Goal: Register for event/course

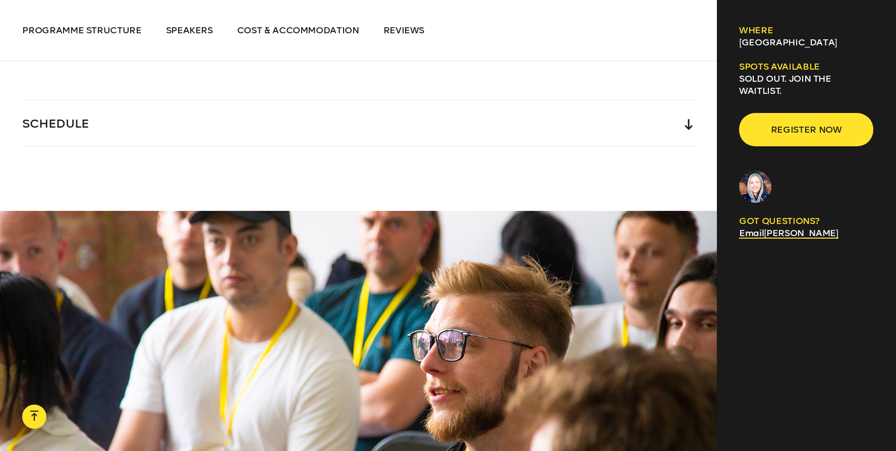
scroll to position [2420, 0]
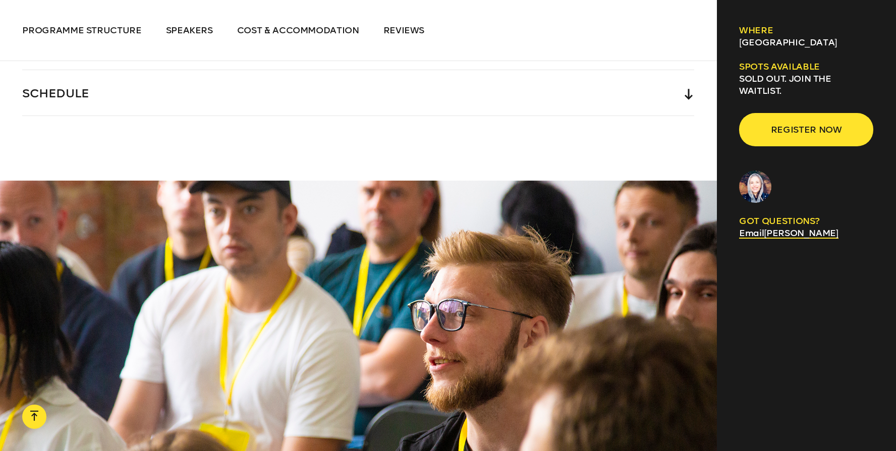
click at [81, 72] on div "SCHEDULE" at bounding box center [358, 92] width 672 height 45
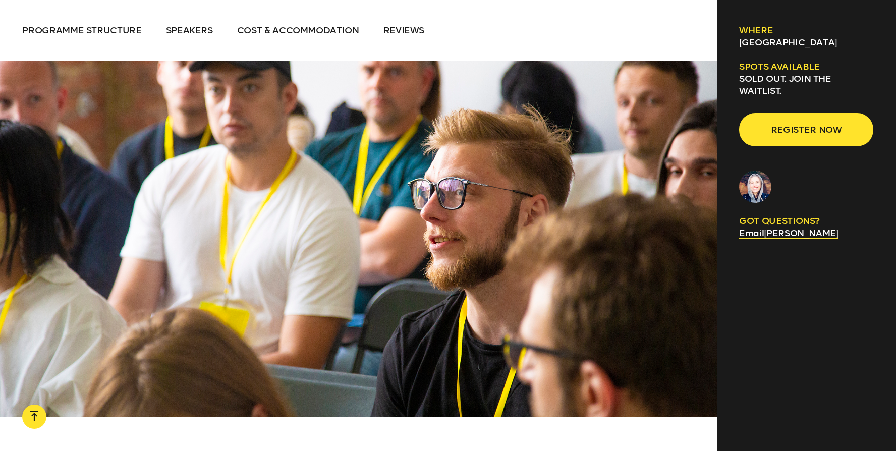
scroll to position [2778, 0]
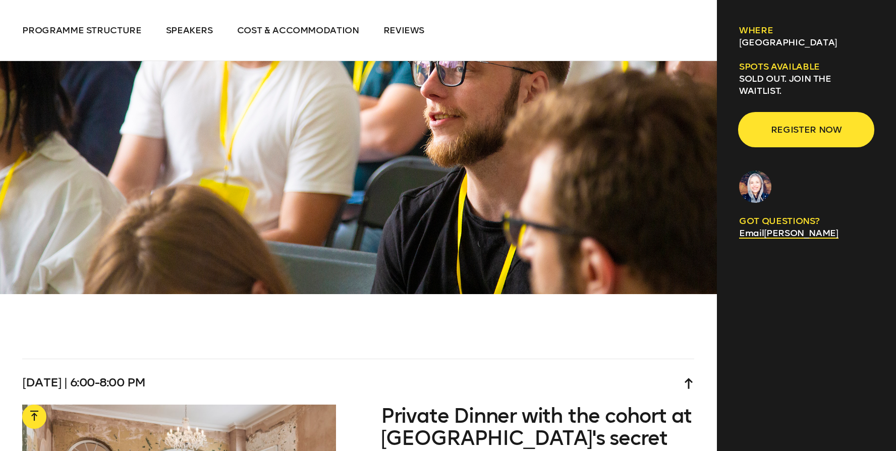
click at [769, 128] on span "Register now" at bounding box center [806, 129] width 102 height 19
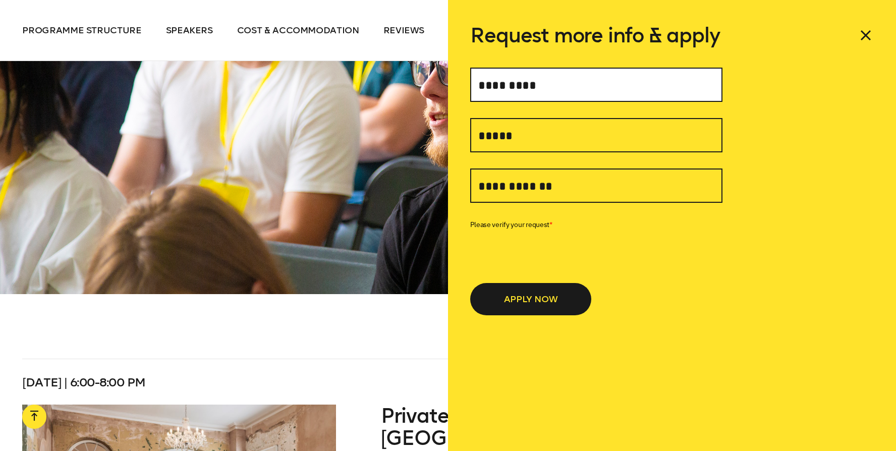
click at [609, 96] on input "text" at bounding box center [596, 85] width 252 height 34
type input "*****"
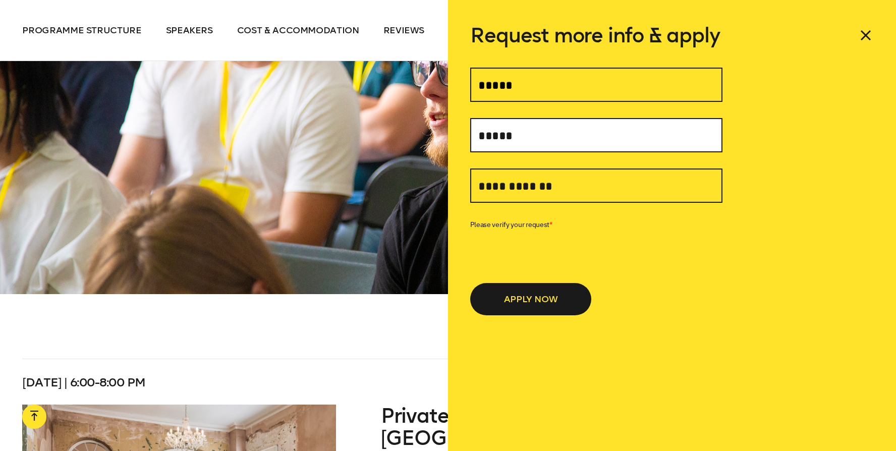
click at [502, 137] on input "text" at bounding box center [596, 135] width 252 height 34
type input "**********"
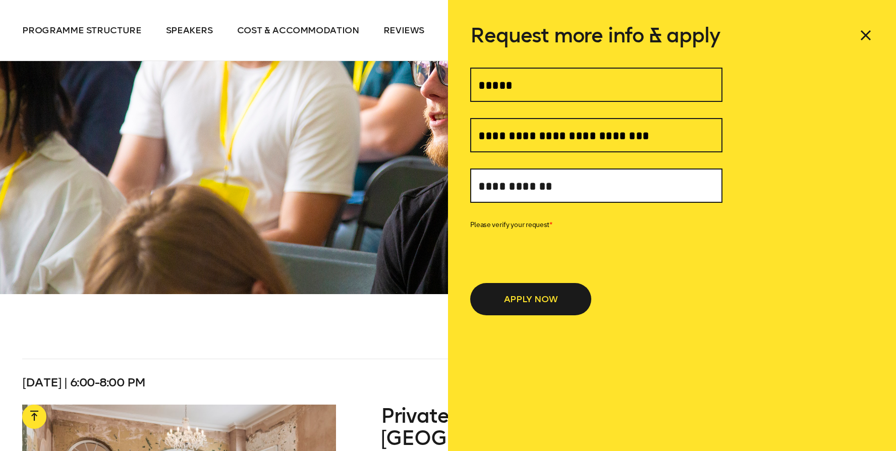
click at [495, 180] on input "text" at bounding box center [596, 186] width 252 height 34
type input "**********"
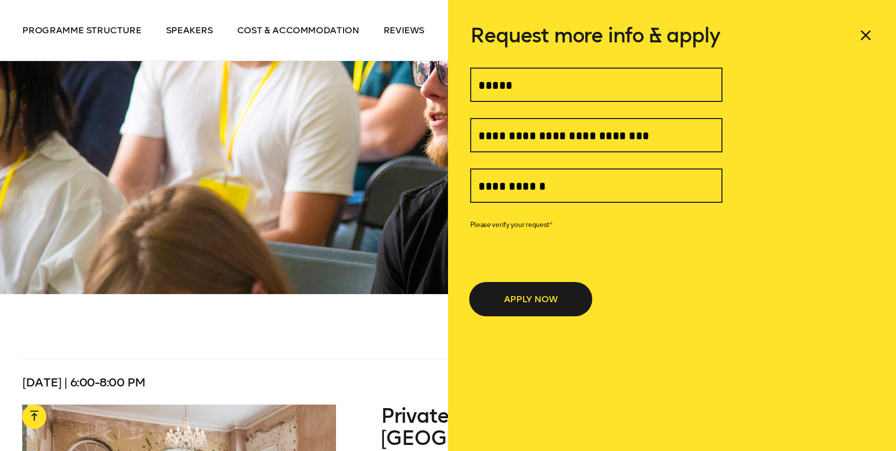
click at [506, 296] on button "APPLY NOW" at bounding box center [530, 299] width 121 height 32
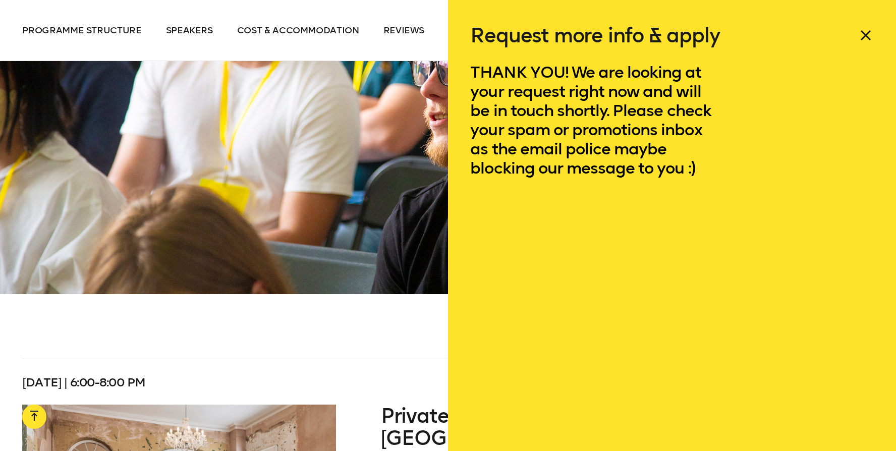
click at [862, 29] on icon at bounding box center [866, 35] width 16 height 16
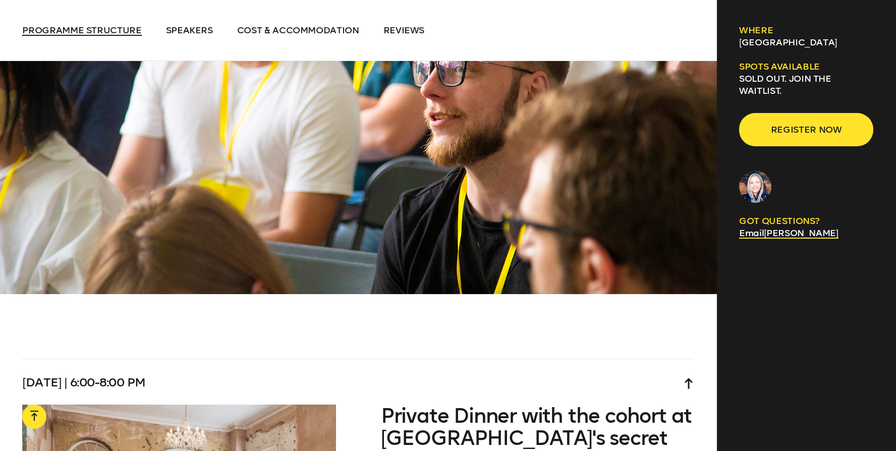
click at [117, 27] on span "Programme structure" at bounding box center [81, 30] width 119 height 11
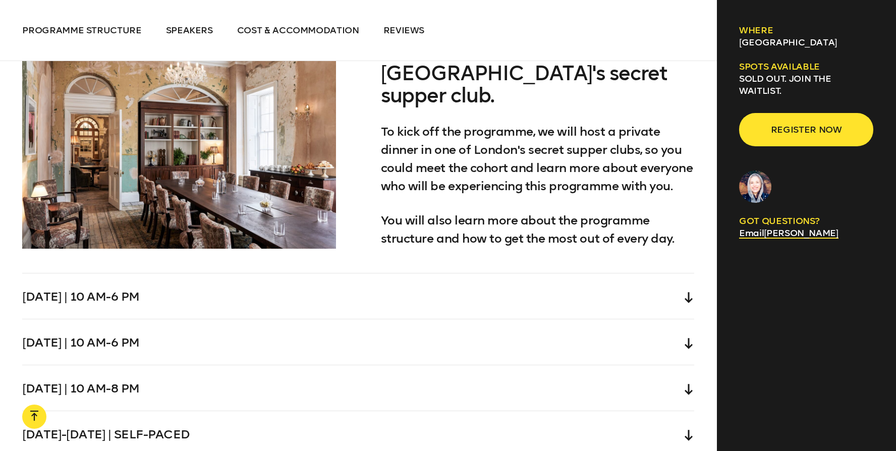
scroll to position [3154, 0]
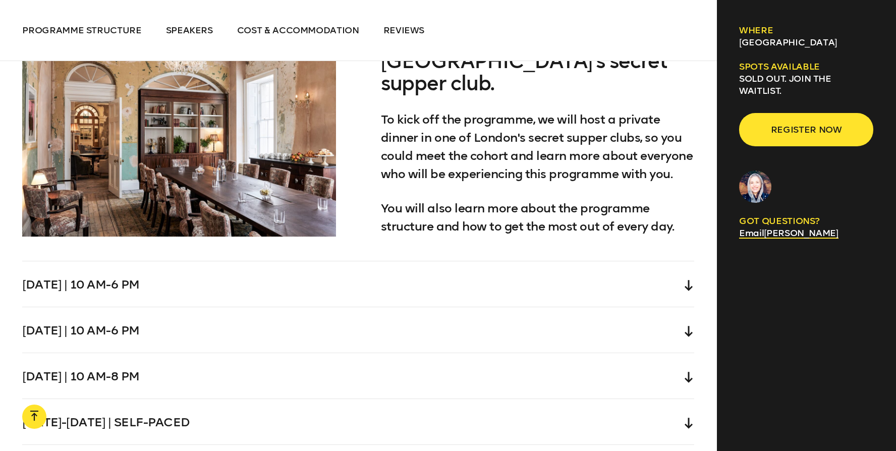
click at [193, 269] on div "[DATE] | 10 am-6 pm" at bounding box center [358, 283] width 672 height 45
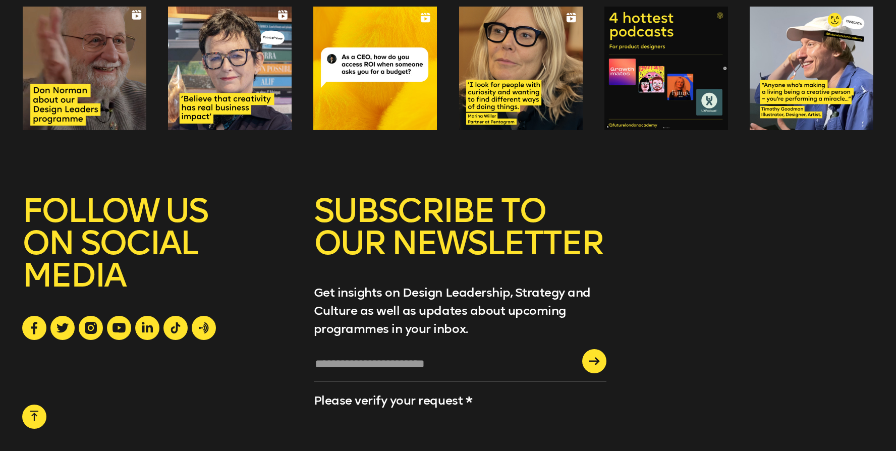
scroll to position [7188, 0]
